Goal: Find specific page/section: Find specific page/section

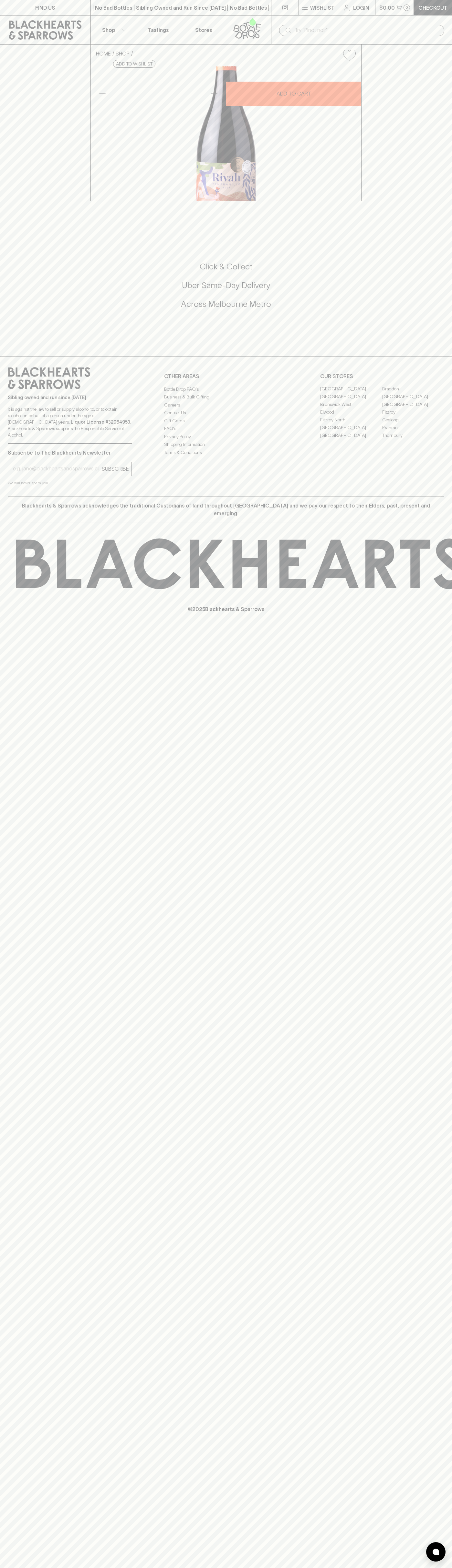
click at [193, 20] on link "Stores" at bounding box center [203, 29] width 45 height 29
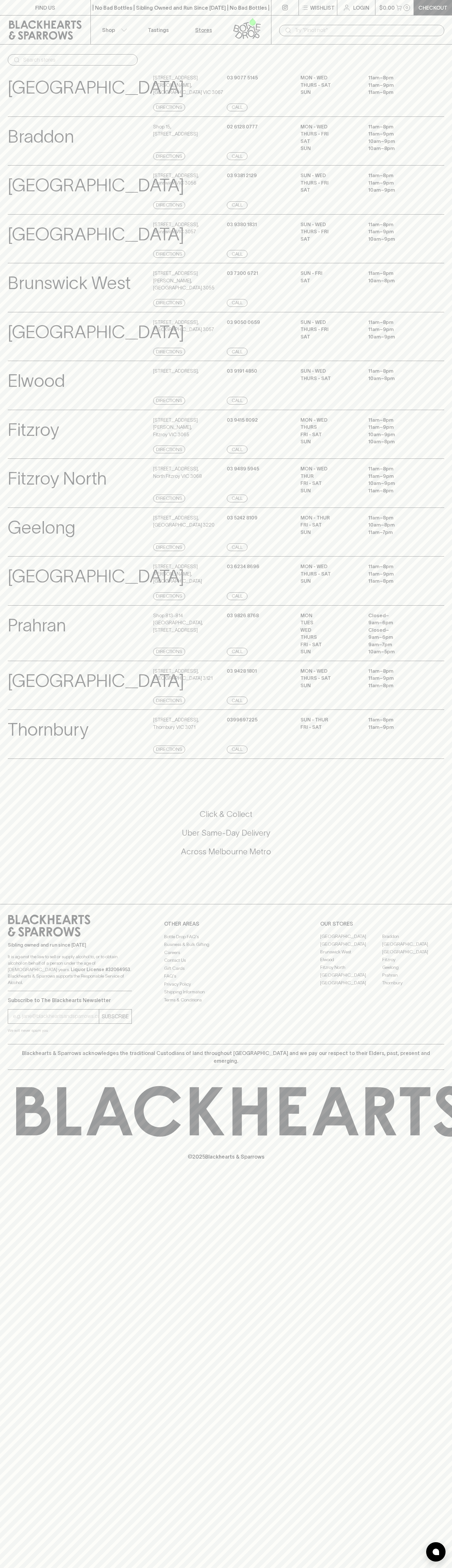
click at [440, 27] on div "​" at bounding box center [361, 30] width 165 height 12
click at [291, 1567] on html "FIND US | No Bad Bottles | Sibling Owned and Run Since 2006 | No Bad Bottles | …" at bounding box center [226, 784] width 452 height 1568
click at [18, 551] on div "Geelong View Store Details" at bounding box center [80, 533] width 144 height 37
